Goal: Task Accomplishment & Management: Manage account settings

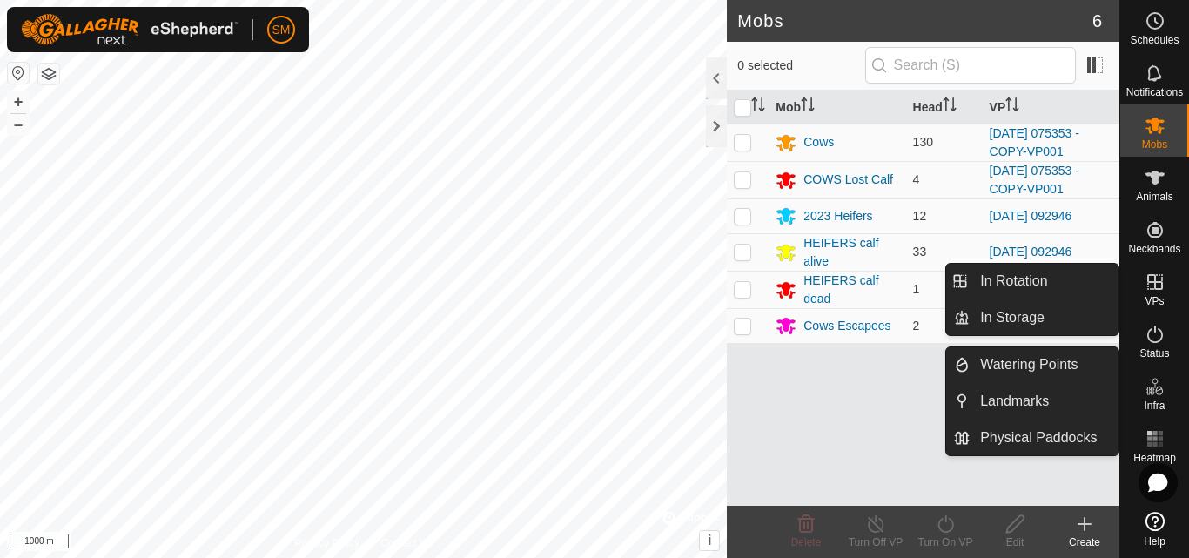
click at [1153, 278] on icon at bounding box center [1154, 281] width 21 height 21
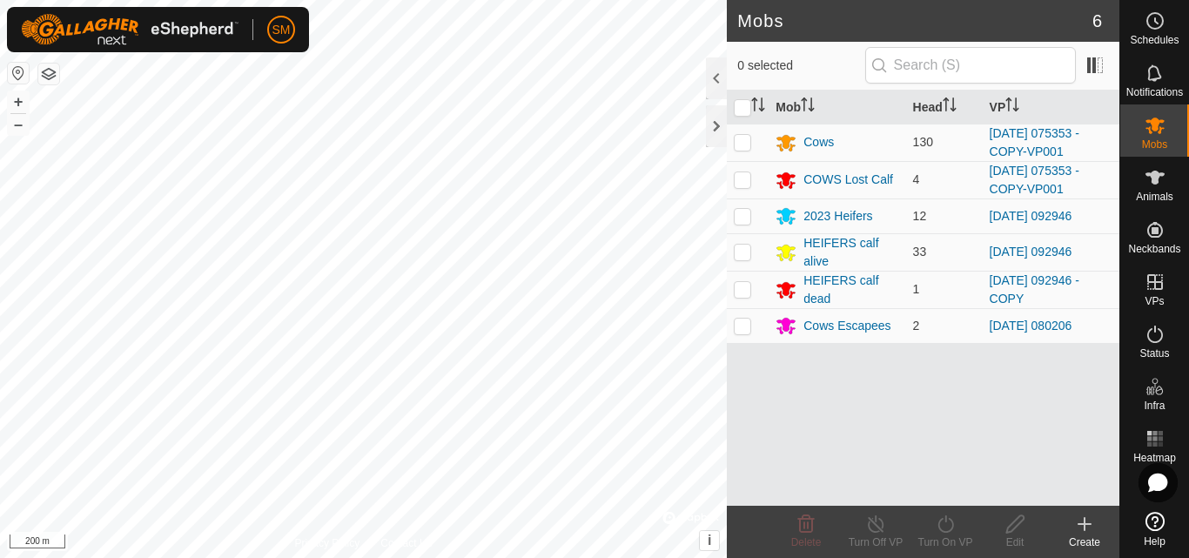
click at [216, 557] on html "SM Schedules Notifications Mobs Animals Neckbands VPs Status Infra Heatmap Help…" at bounding box center [594, 279] width 1189 height 558
click at [812, 258] on div "Mobs 6 0 selected Mob Head VP Cows 130 [DATE] 075353 - COPY-VP001 COWS Lost Cal…" at bounding box center [559, 279] width 1119 height 558
click at [371, 557] on html "SM Schedules Notifications Mobs Animals Neckbands VPs Status Infra Heatmap Help…" at bounding box center [594, 279] width 1189 height 558
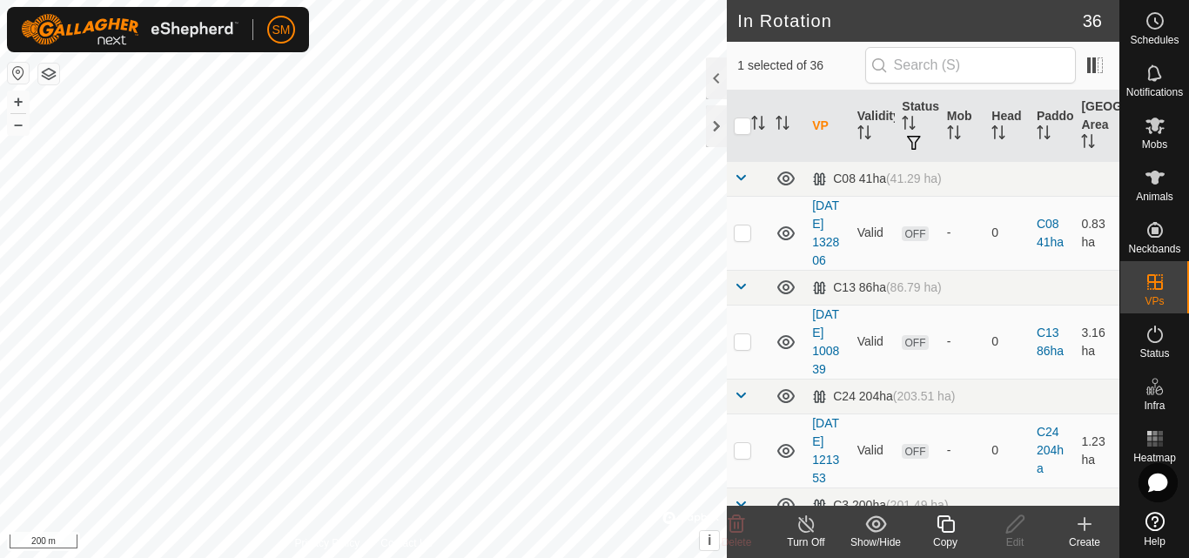
click at [946, 527] on icon at bounding box center [946, 523] width 22 height 21
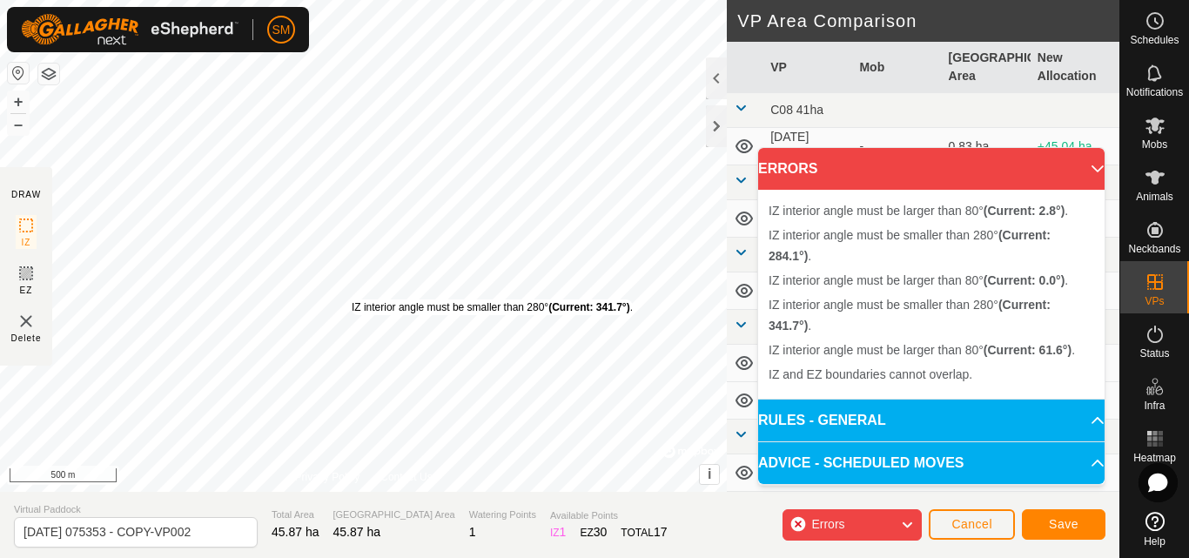
click at [352, 299] on div "IZ interior angle must be smaller than 280° (Current: 341.7°) ." at bounding box center [492, 307] width 281 height 16
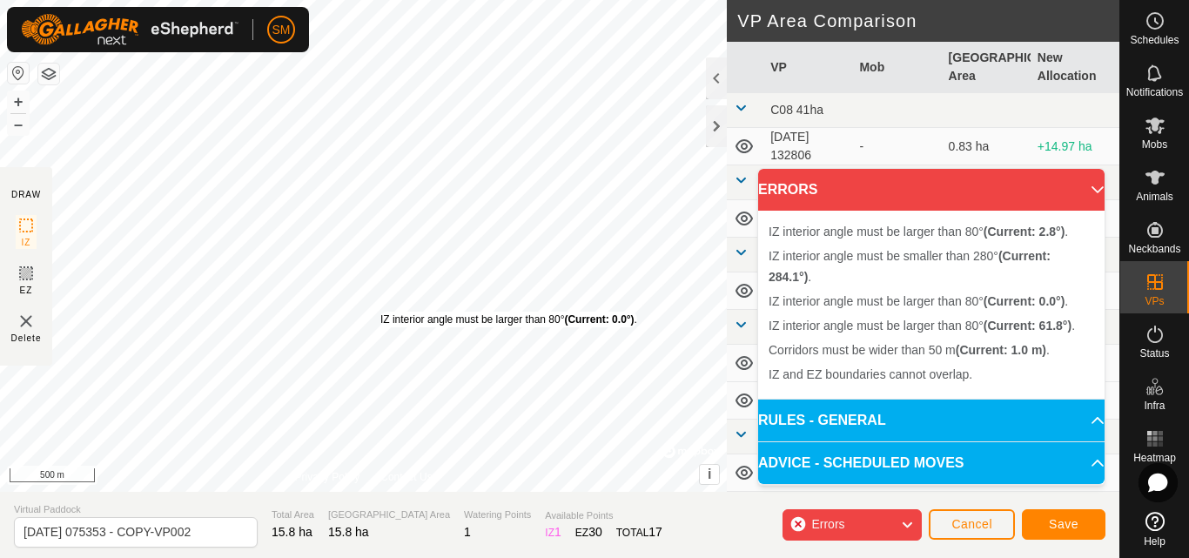
drag, startPoint x: 410, startPoint y: 330, endPoint x: 392, endPoint y: 315, distance: 22.8
click at [383, 314] on div "IZ interior angle must be larger than 80° (Current: 0.0°) ." at bounding box center [508, 320] width 257 height 16
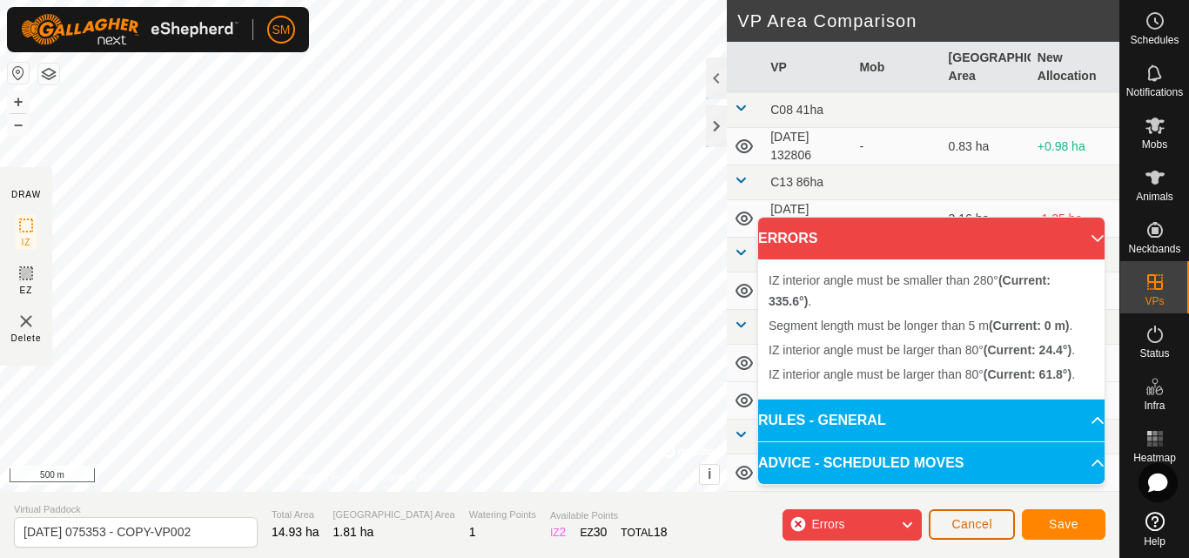
click at [988, 522] on span "Cancel" at bounding box center [971, 524] width 41 height 14
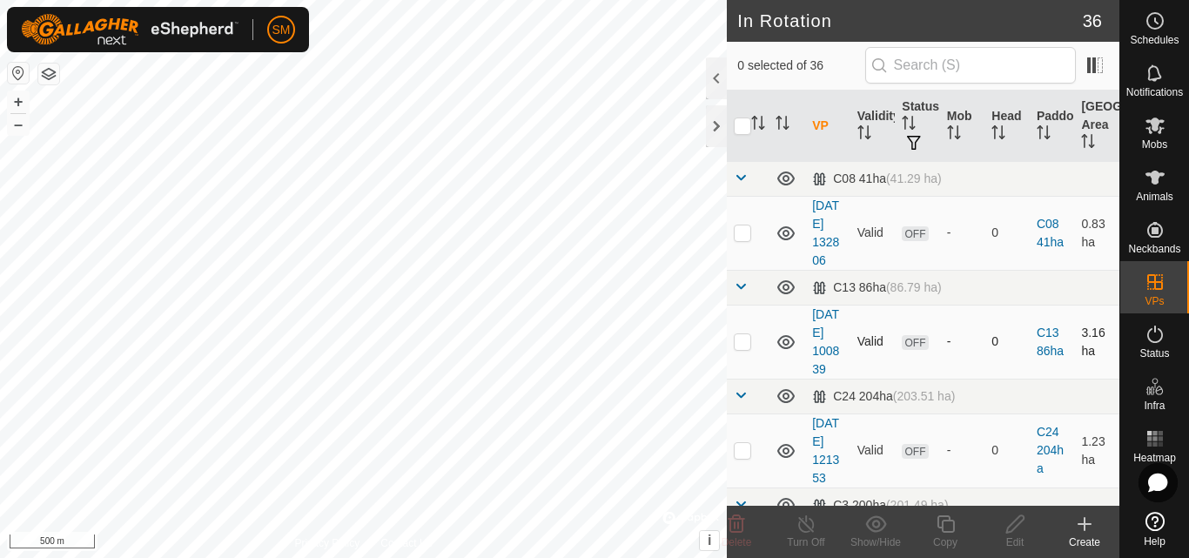
checkbox input "true"
click at [948, 524] on icon at bounding box center [946, 523] width 22 height 21
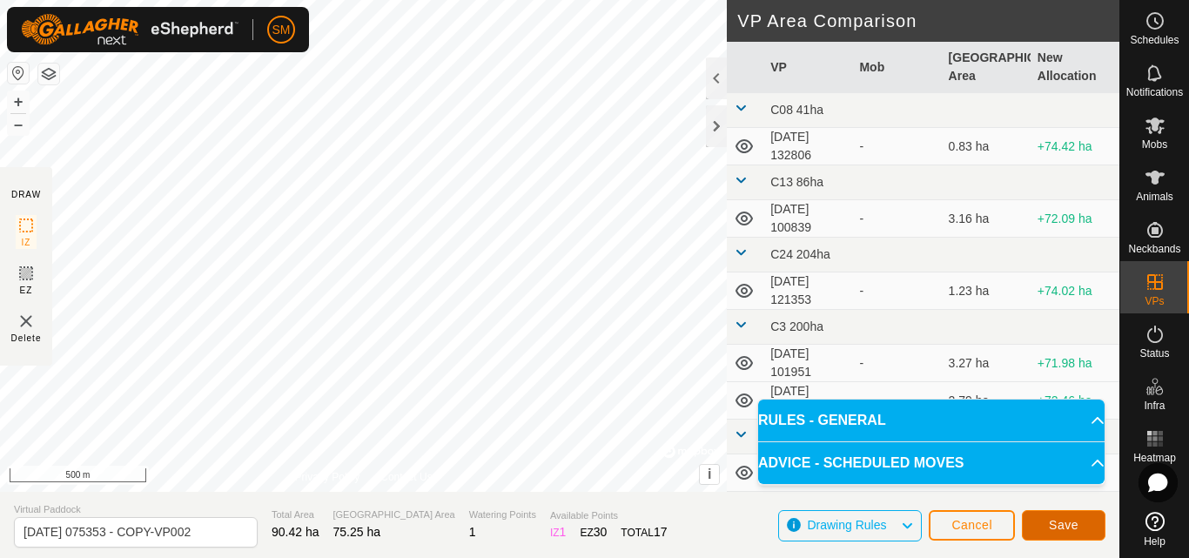
click at [1070, 527] on span "Save" at bounding box center [1064, 525] width 30 height 14
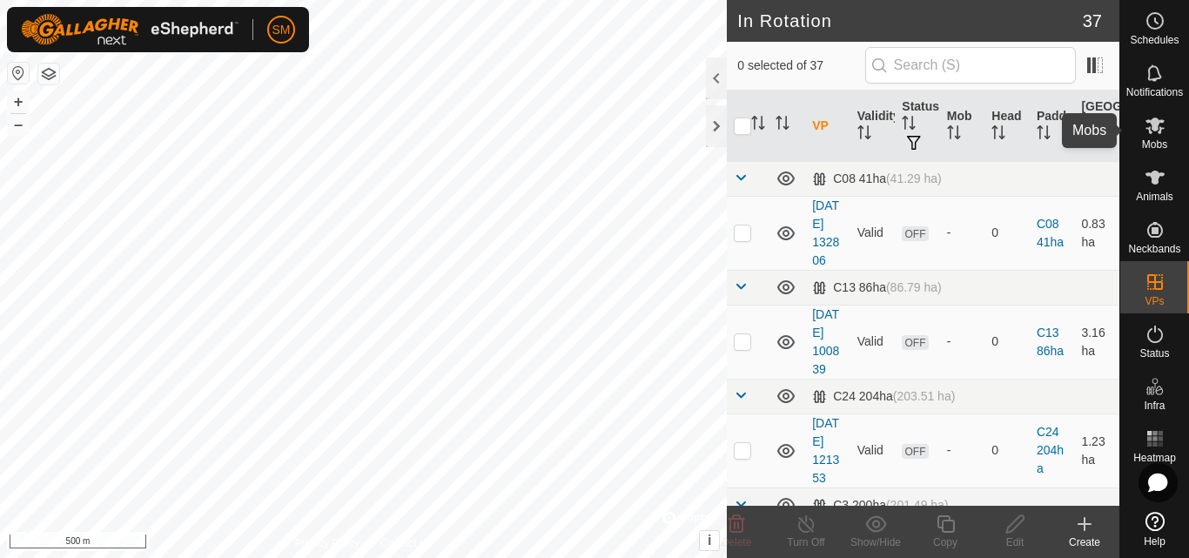
click at [1151, 129] on icon at bounding box center [1154, 125] width 19 height 17
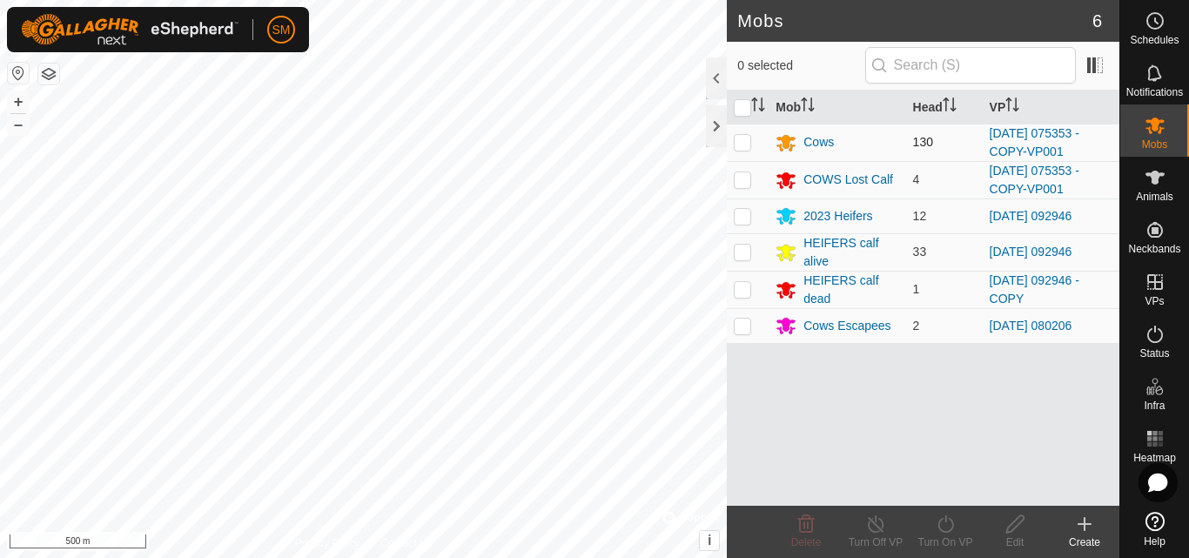
click at [745, 143] on p-checkbox at bounding box center [742, 142] width 17 height 14
checkbox input "true"
click at [743, 181] on p-checkbox at bounding box center [742, 179] width 17 height 14
checkbox input "true"
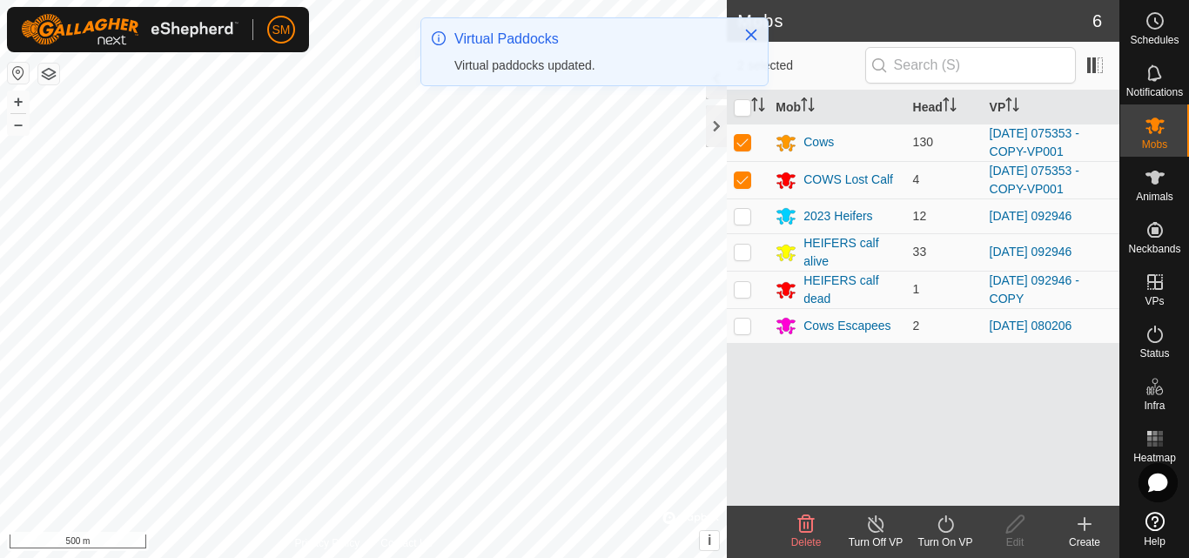
click at [950, 526] on icon at bounding box center [946, 523] width 22 height 21
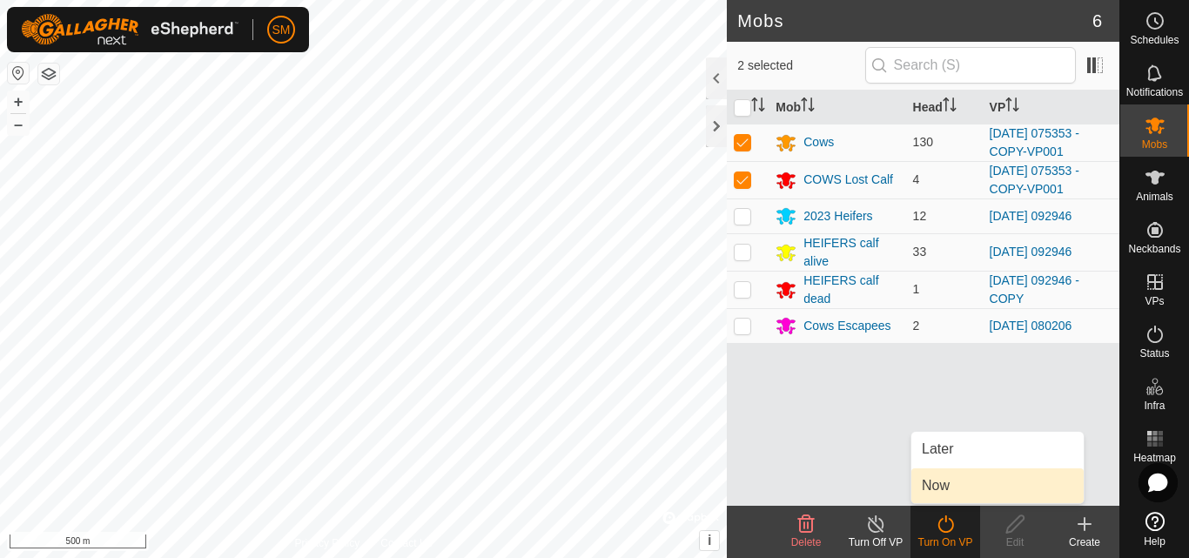
click at [944, 485] on link "Now" at bounding box center [997, 485] width 172 height 35
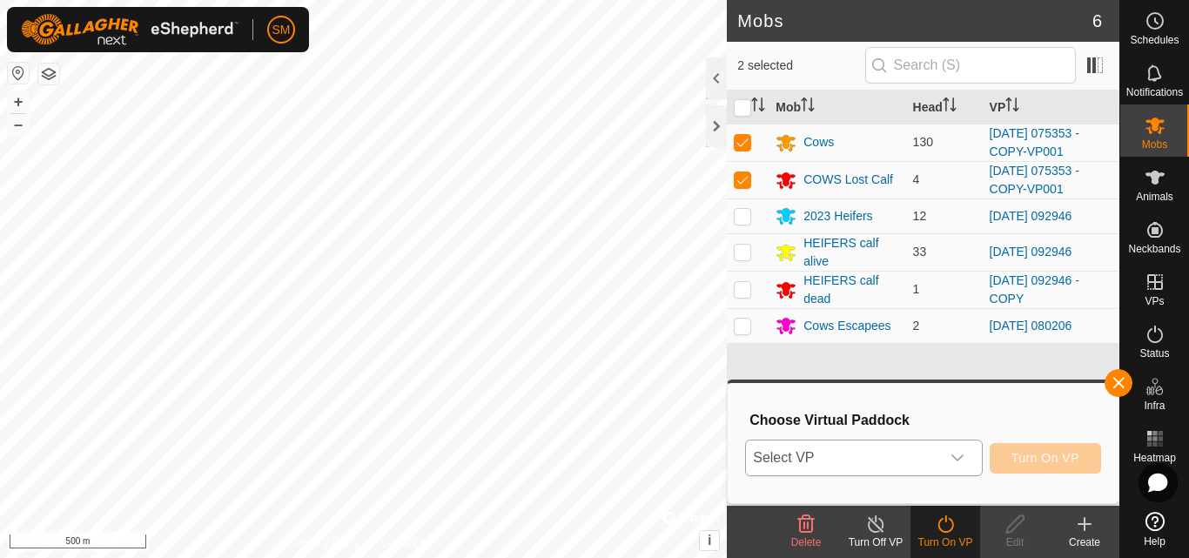
click at [958, 465] on icon "dropdown trigger" at bounding box center [957, 458] width 14 height 14
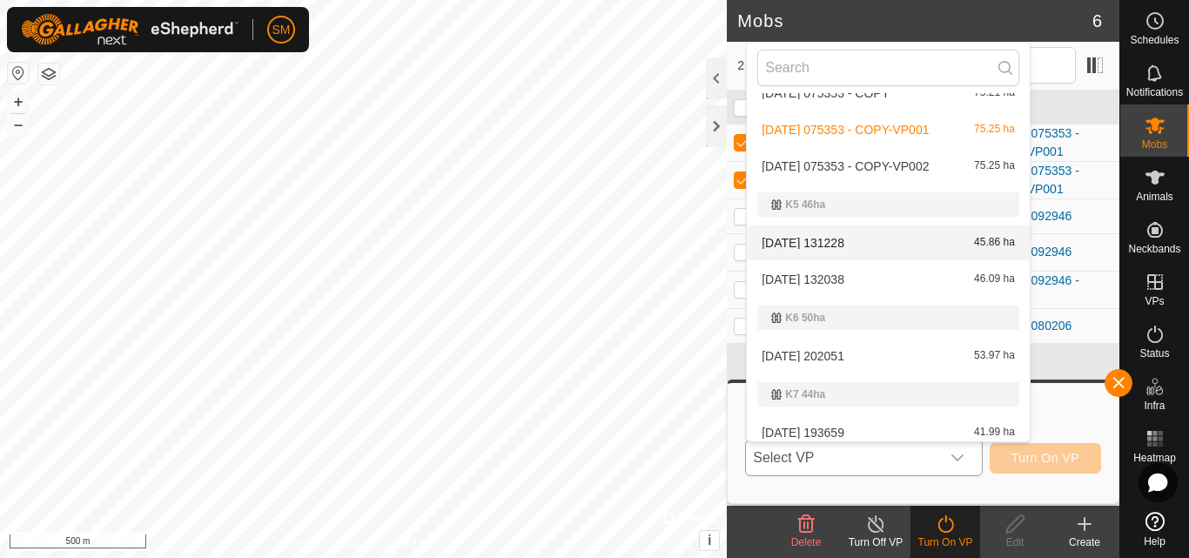
scroll to position [1048, 0]
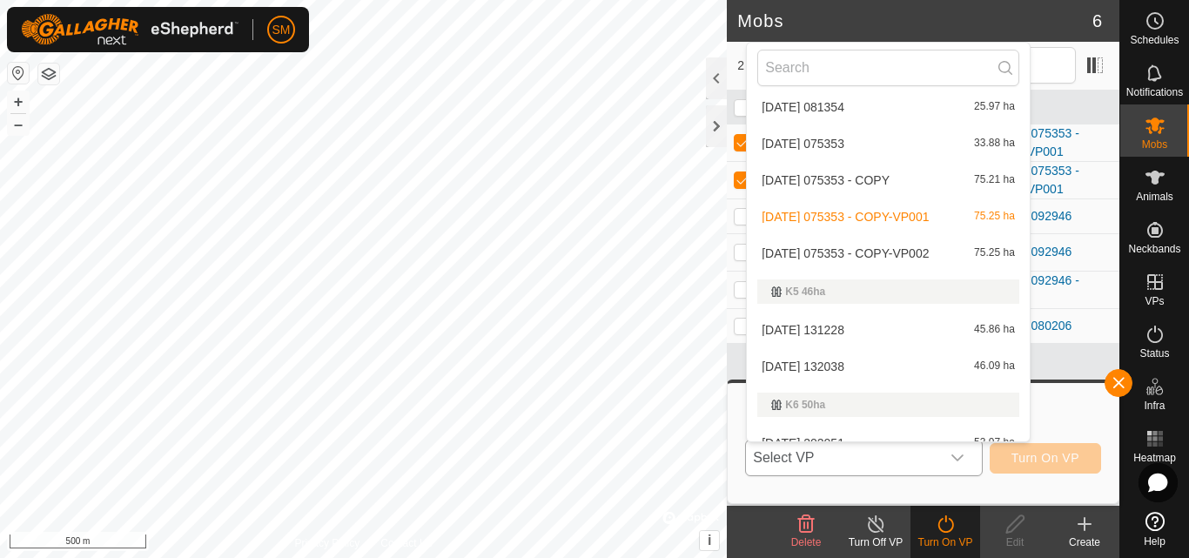
click at [864, 249] on li "[DATE] 075353 - COPY-VP002 75.25 ha" at bounding box center [888, 253] width 283 height 35
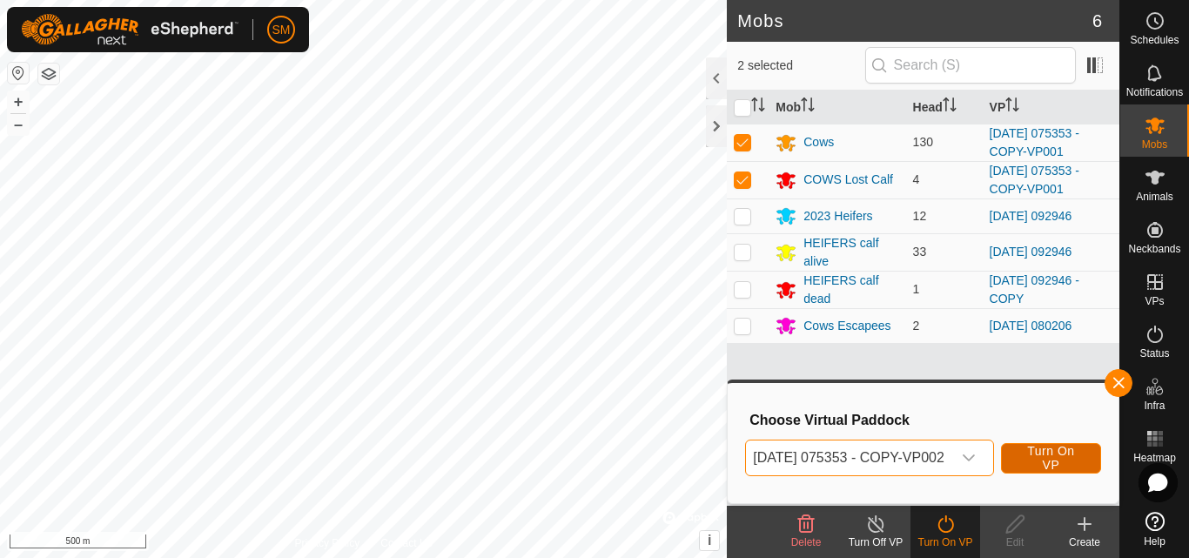
click at [1079, 456] on span "Turn On VP" at bounding box center [1050, 458] width 57 height 28
